Goal: Transaction & Acquisition: Book appointment/travel/reservation

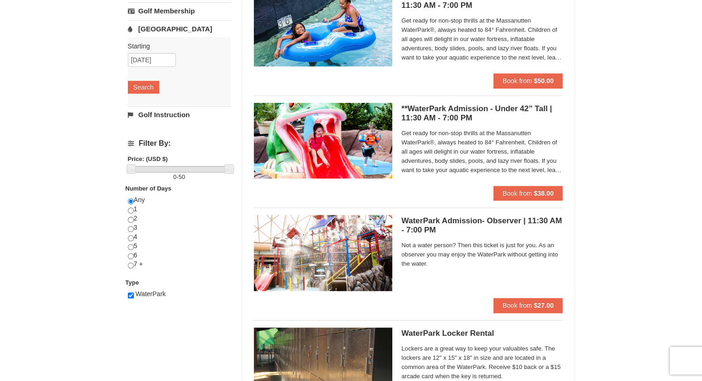
scroll to position [223, 0]
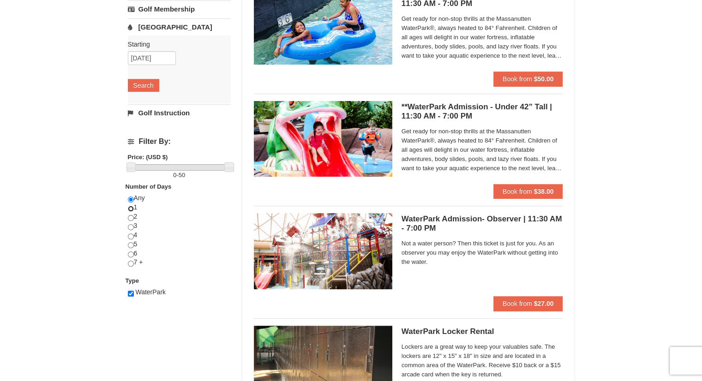
click at [130, 206] on input "radio" at bounding box center [131, 209] width 6 height 6
radio input "true"
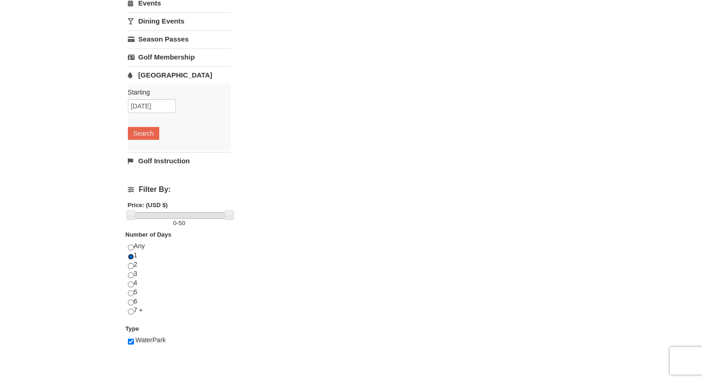
scroll to position [175, 0]
click at [142, 134] on button "Search" at bounding box center [143, 133] width 31 height 13
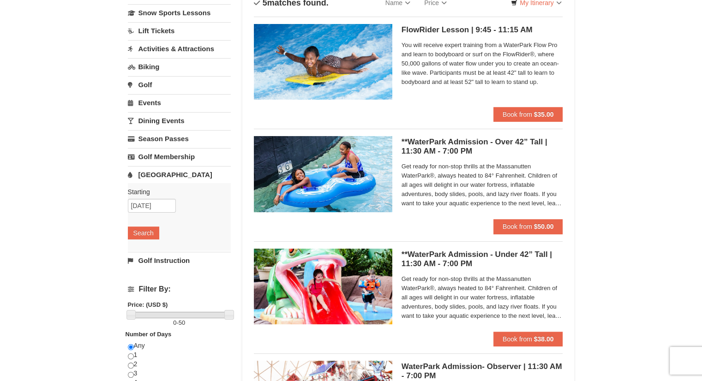
scroll to position [79, 0]
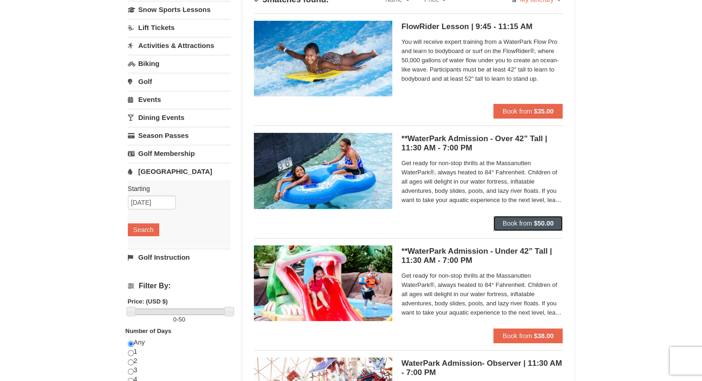
click at [547, 223] on strong "$50.00" at bounding box center [544, 223] width 20 height 7
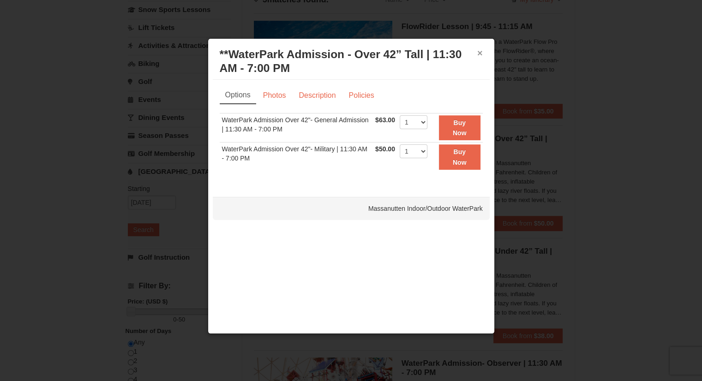
click at [480, 54] on button "×" at bounding box center [480, 52] width 6 height 9
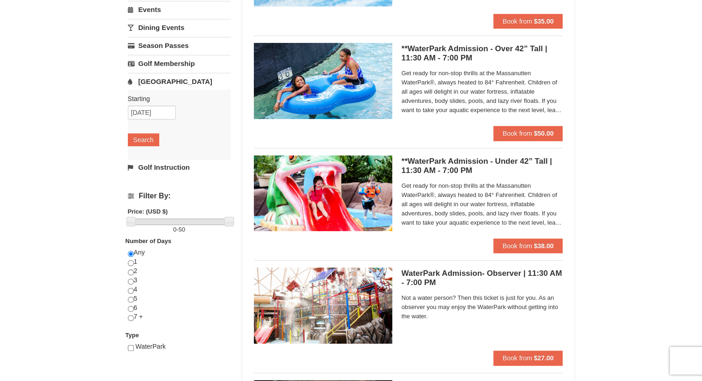
scroll to position [169, 0]
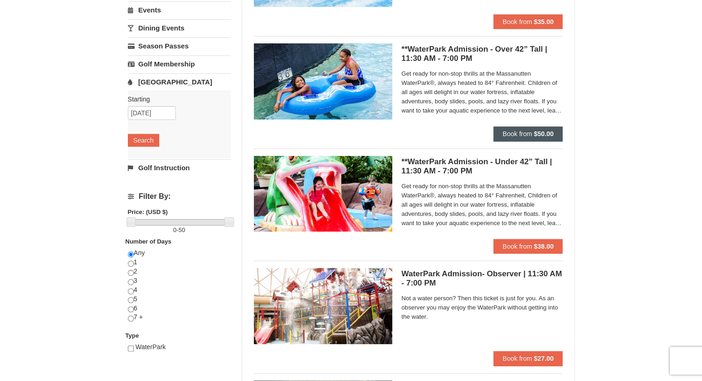
click at [524, 134] on span "Book from" at bounding box center [518, 133] width 30 height 7
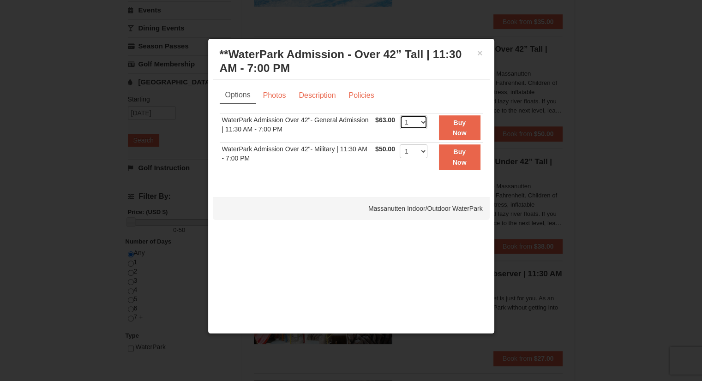
click at [426, 122] on select "1 2 3 4 5 6 7 8 9 10 11 12 13 14 15 16 17 18 19 20 21 22" at bounding box center [414, 122] width 28 height 14
select select "3"
click at [400, 115] on select "1 2 3 4 5 6 7 8 9 10 11 12 13 14 15 16 17 18 19 20 21 22" at bounding box center [414, 122] width 28 height 14
click at [464, 128] on strong "Buy Now" at bounding box center [460, 128] width 14 height 18
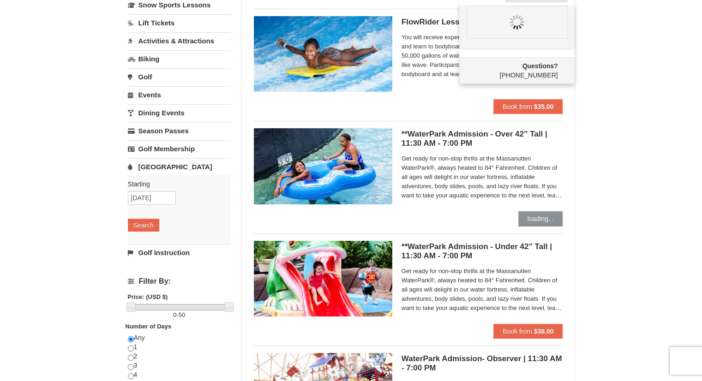
scroll to position [91, 0]
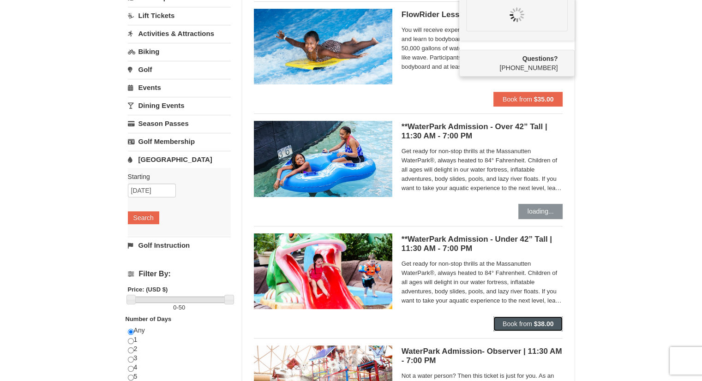
click at [548, 324] on strong "$38.00" at bounding box center [544, 323] width 20 height 7
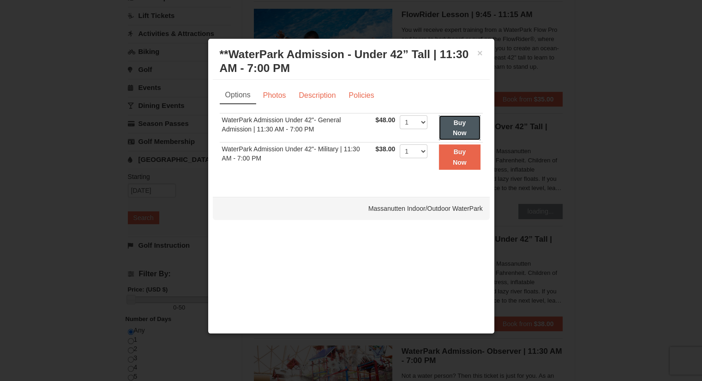
click at [463, 127] on button "Buy Now" at bounding box center [459, 127] width 41 height 25
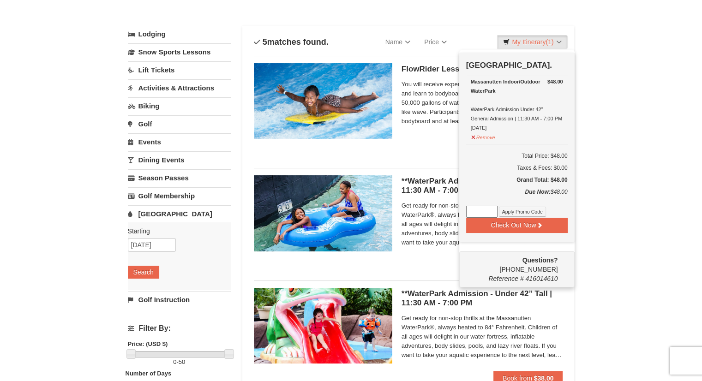
scroll to position [0, 0]
